Goal: Navigation & Orientation: Find specific page/section

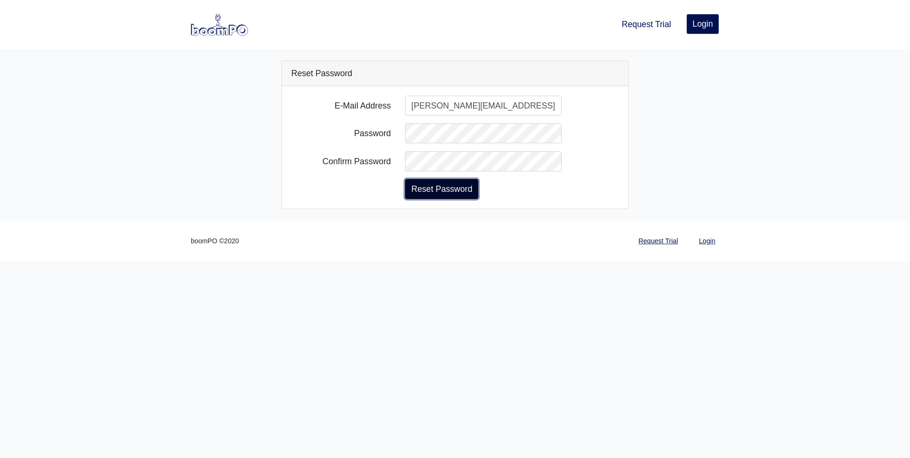
click at [459, 187] on button "Reset Password" at bounding box center [441, 189] width 73 height 20
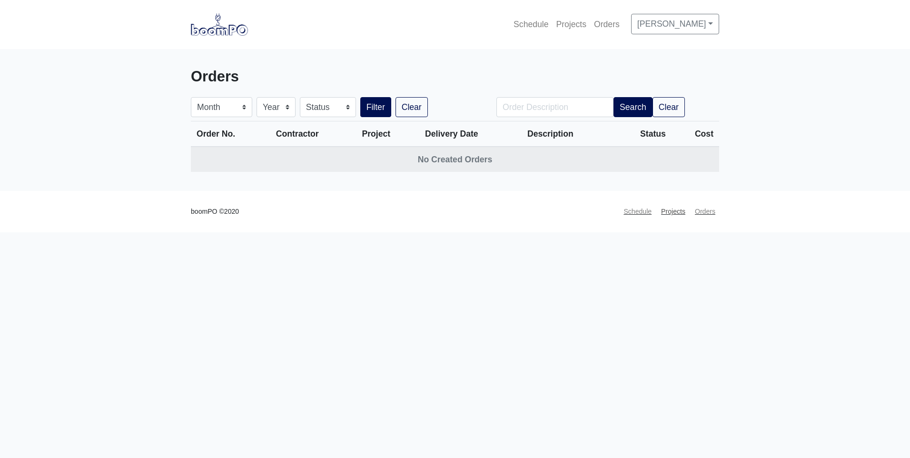
click at [667, 213] on link "Projects" at bounding box center [674, 211] width 32 height 19
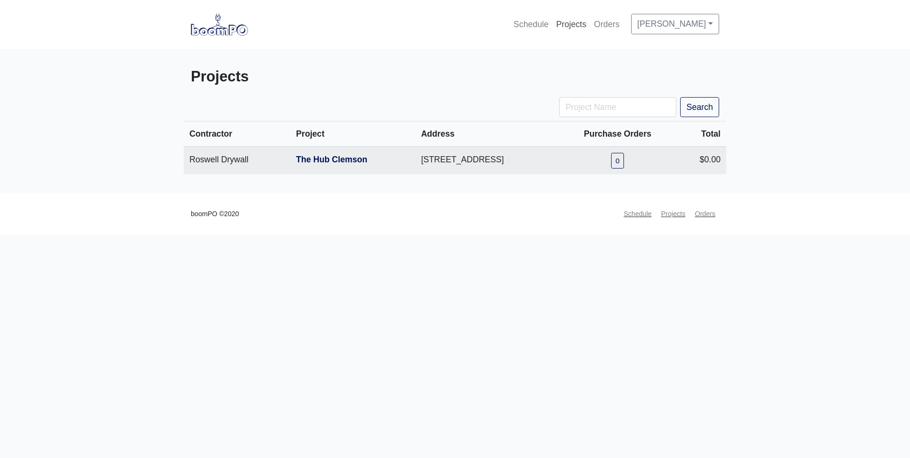
click at [583, 25] on link "Projects" at bounding box center [571, 24] width 38 height 21
click at [324, 162] on link "The Hub Clemson" at bounding box center [331, 160] width 71 height 10
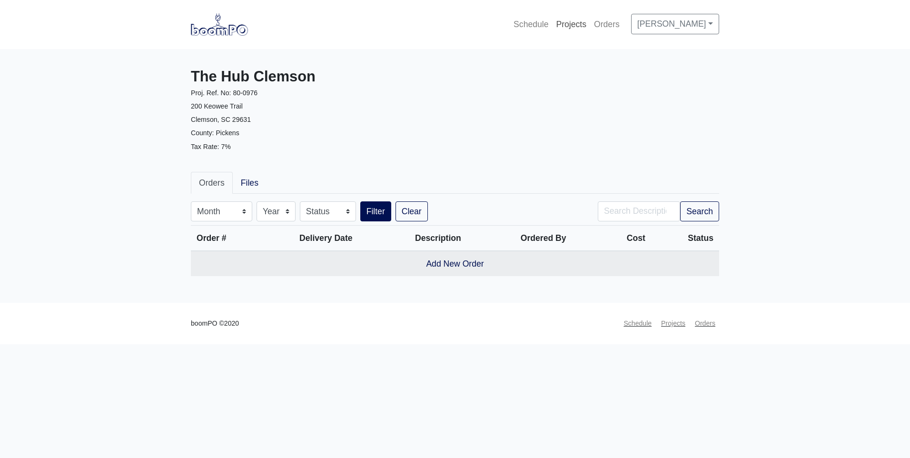
click at [585, 24] on link "Projects" at bounding box center [571, 24] width 38 height 21
click at [258, 182] on link "Files" at bounding box center [250, 183] width 34 height 22
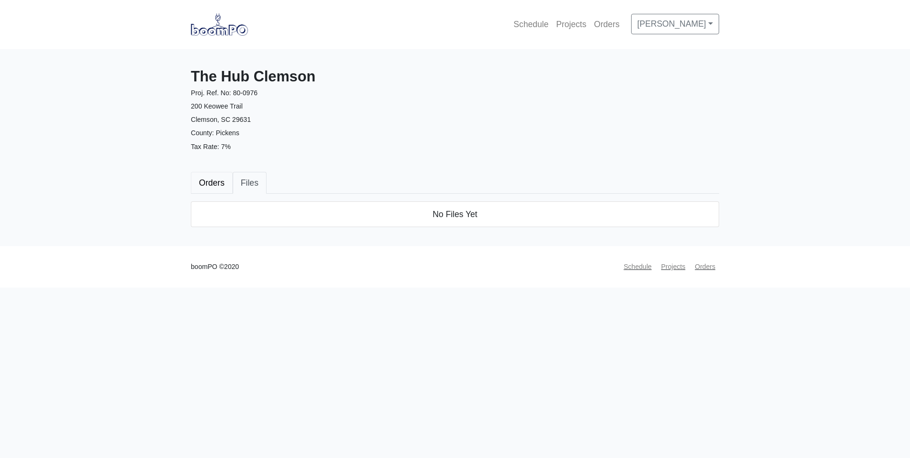
click at [211, 184] on link "Orders" at bounding box center [212, 183] width 42 height 22
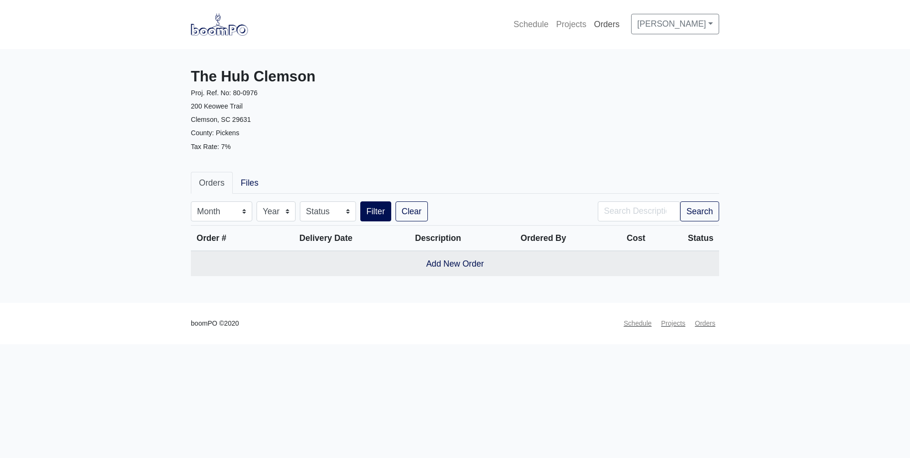
click at [624, 27] on link "Orders" at bounding box center [606, 24] width 33 height 21
